Goal: Task Accomplishment & Management: Use online tool/utility

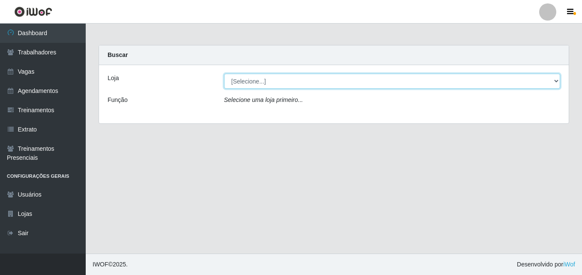
drag, startPoint x: 528, startPoint y: 81, endPoint x: 521, endPoint y: 78, distance: 7.9
click at [525, 80] on select "[Selecione...] Extremoz Supermercados - Loja 2" at bounding box center [392, 81] width 337 height 15
select select "521"
click at [224, 74] on select "[Selecione...] Extremoz Supermercados - Loja 2" at bounding box center [392, 81] width 337 height 15
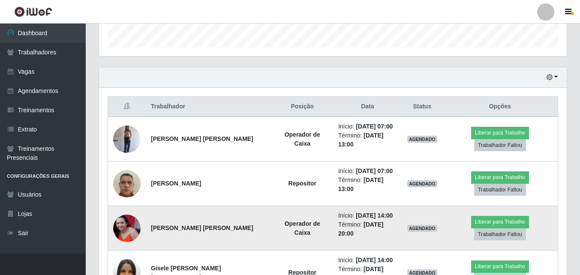
scroll to position [294, 0]
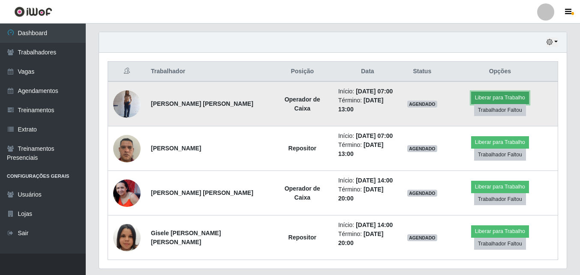
click at [475, 102] on button "Liberar para Trabalho" at bounding box center [500, 98] width 58 height 12
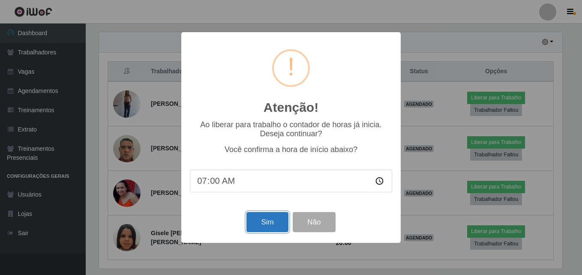
click at [257, 223] on button "Sim" at bounding box center [268, 222] width 42 height 20
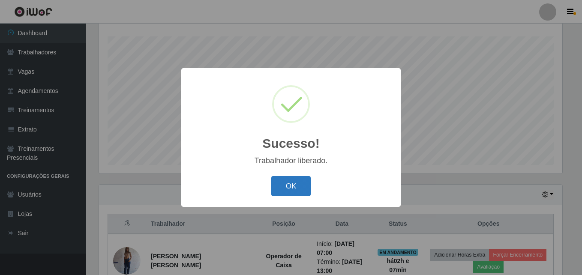
click at [280, 182] on button "OK" at bounding box center [291, 186] width 40 height 20
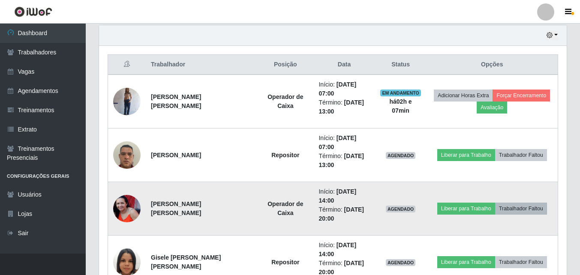
scroll to position [313, 0]
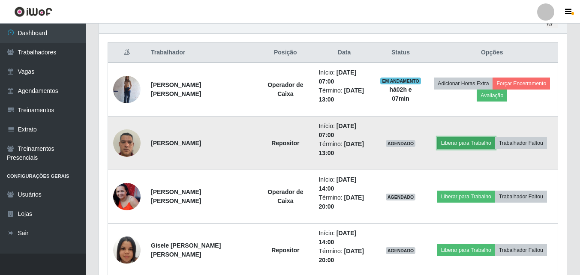
click at [477, 146] on button "Liberar para Trabalho" at bounding box center [466, 143] width 58 height 12
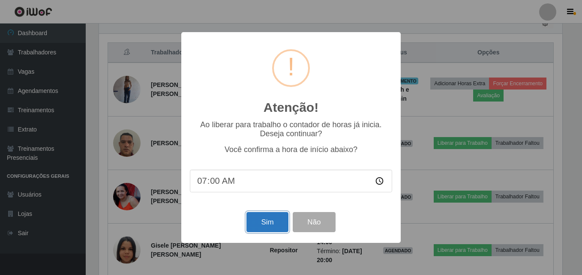
click at [269, 219] on button "Sim" at bounding box center [268, 222] width 42 height 20
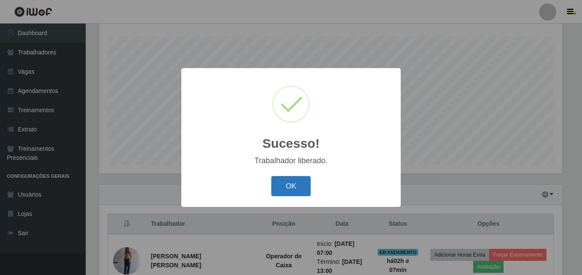
click at [278, 178] on button "OK" at bounding box center [291, 186] width 40 height 20
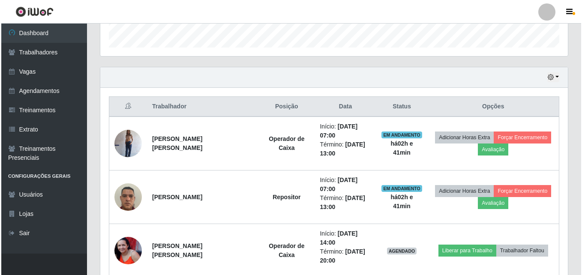
scroll to position [356, 0]
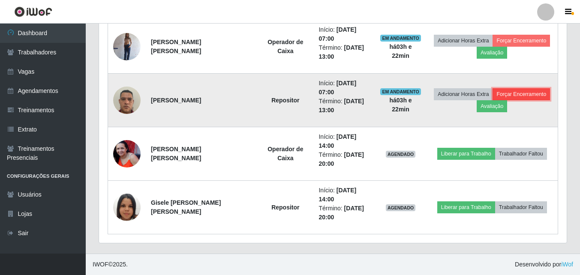
click at [531, 95] on button "Forçar Encerramento" at bounding box center [521, 94] width 57 height 12
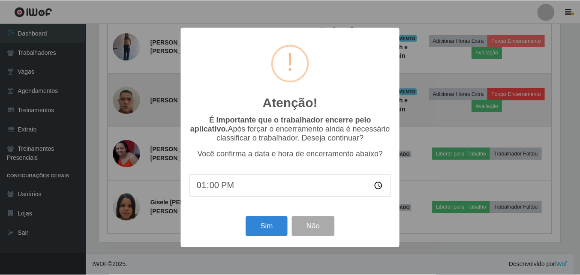
scroll to position [178, 463]
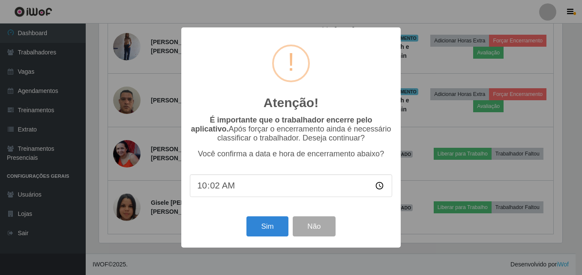
type input "10:22"
click at [270, 224] on button "Sim" at bounding box center [268, 227] width 42 height 20
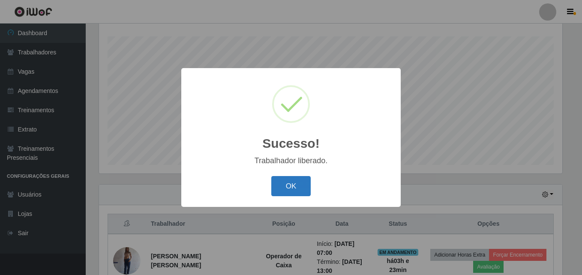
click at [298, 186] on button "OK" at bounding box center [291, 186] width 40 height 20
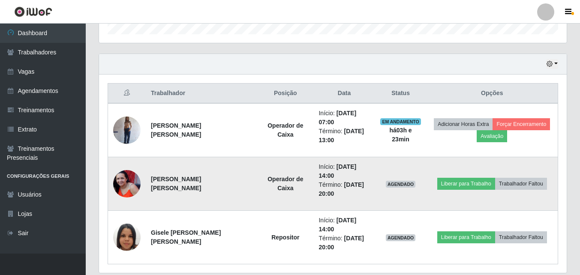
scroll to position [302, 0]
